Goal: Task Accomplishment & Management: Complete application form

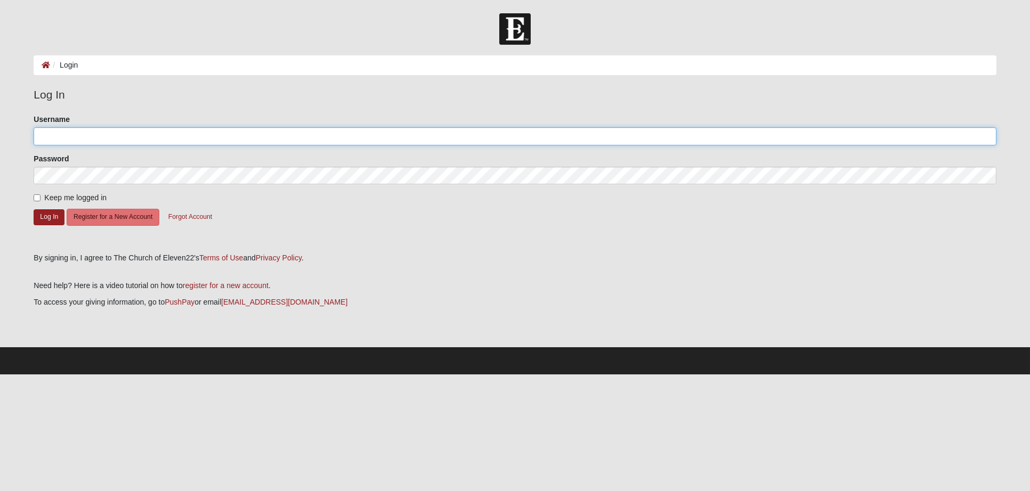
click at [83, 132] on input "Username" at bounding box center [515, 136] width 962 height 18
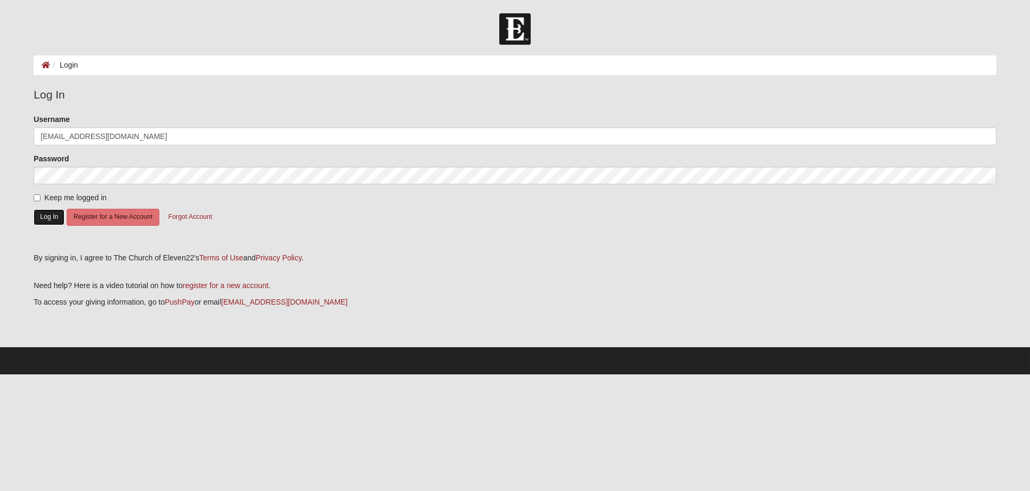
click at [47, 216] on button "Log In" at bounding box center [49, 216] width 31 height 15
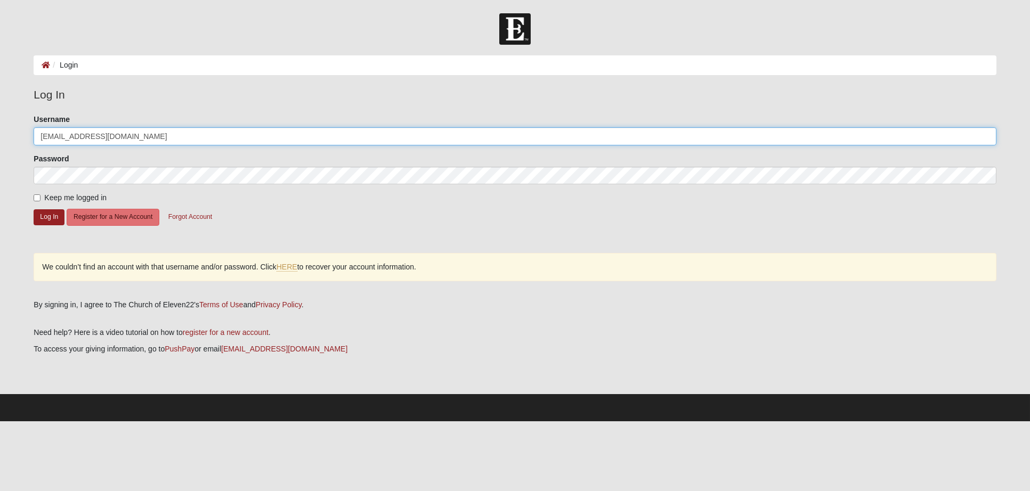
drag, startPoint x: 61, startPoint y: 136, endPoint x: 183, endPoint y: 113, distance: 124.2
click at [177, 117] on div "Username [EMAIL_ADDRESS][DOMAIN_NAME]" at bounding box center [515, 129] width 962 height 31
type input "ktjane4413"
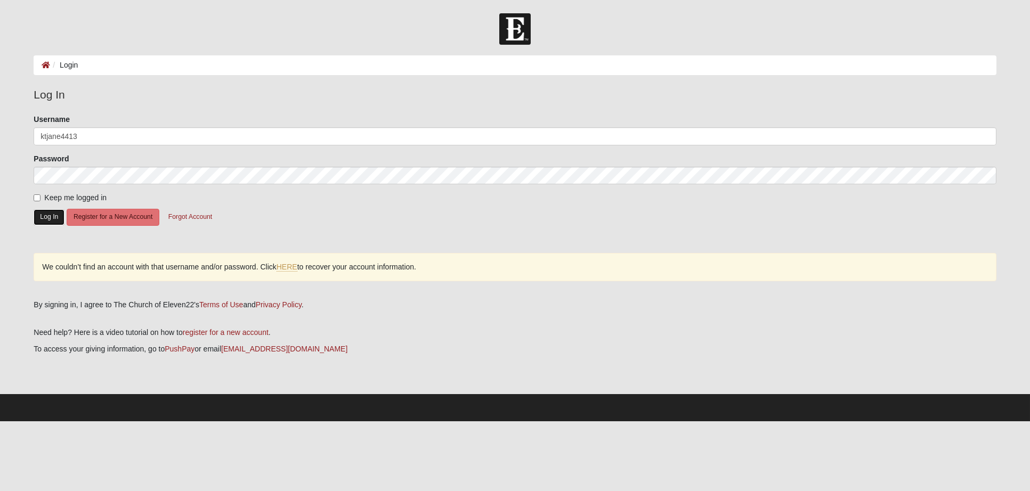
click at [46, 214] on button "Log In" at bounding box center [49, 216] width 31 height 15
click at [288, 263] on link "HERE" at bounding box center [287, 267] width 21 height 9
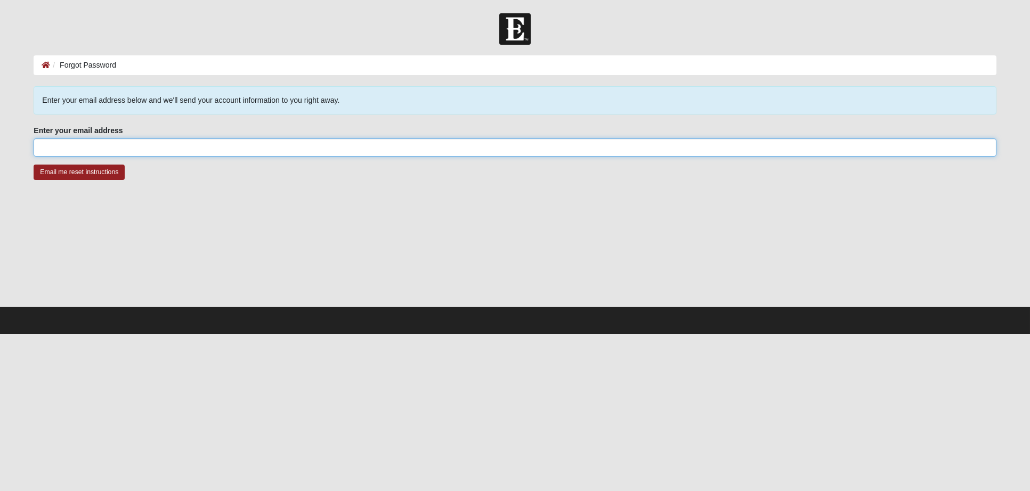
click at [107, 149] on input "Enter your email address" at bounding box center [515, 148] width 962 height 18
type input "[EMAIL_ADDRESS][DOMAIN_NAME]"
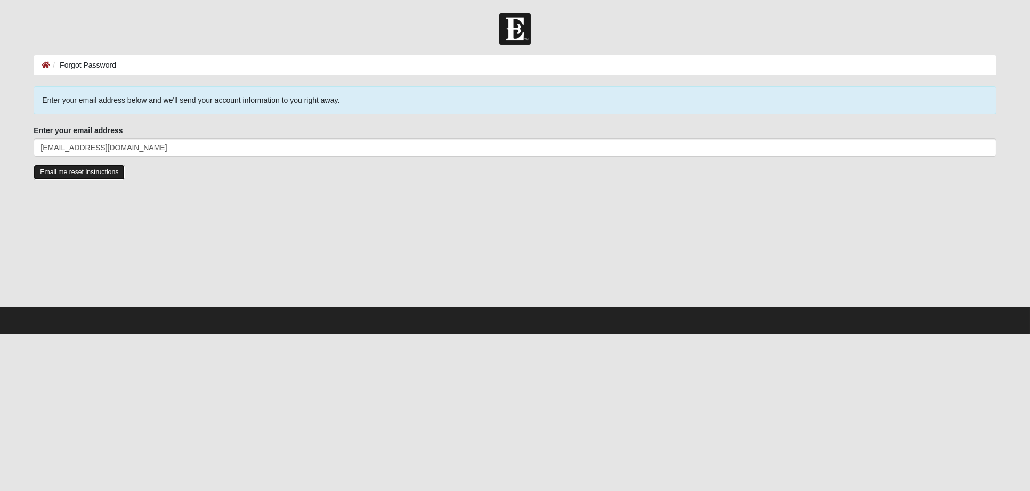
click at [93, 172] on input "Email me reset instructions" at bounding box center [79, 172] width 91 height 15
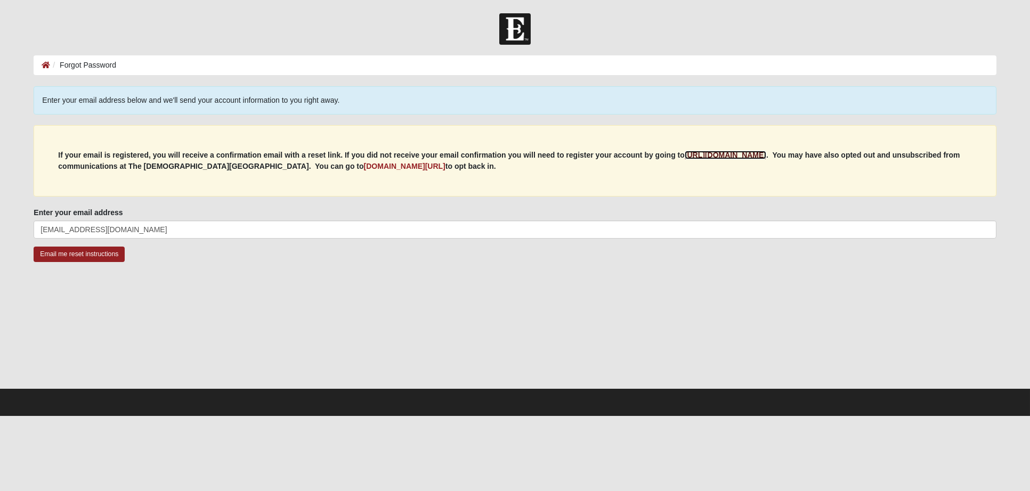
click at [736, 154] on b "https://my.coe22.com/register" at bounding box center [726, 155] width 82 height 9
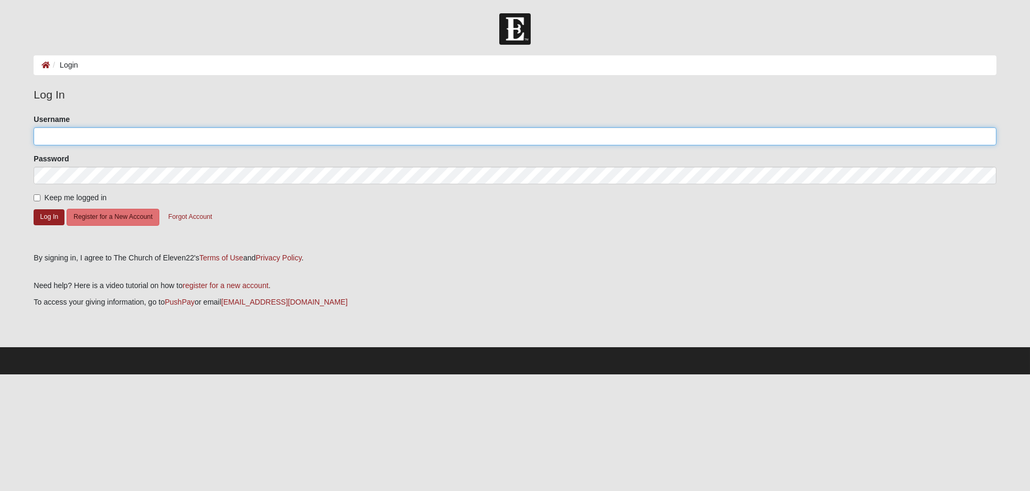
click at [53, 137] on input "Username" at bounding box center [515, 136] width 962 height 18
type input "KTJane"
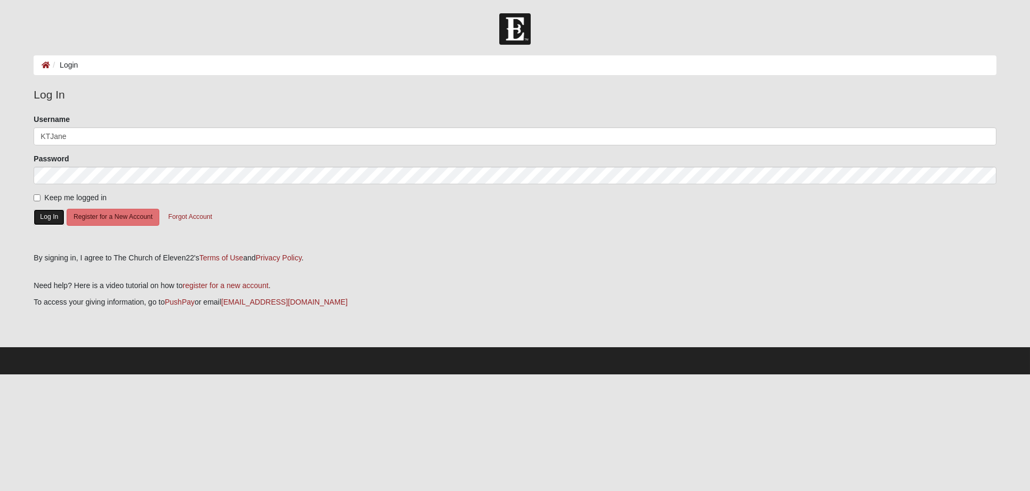
click at [44, 220] on button "Log In" at bounding box center [49, 216] width 31 height 15
